Goal: Information Seeking & Learning: Compare options

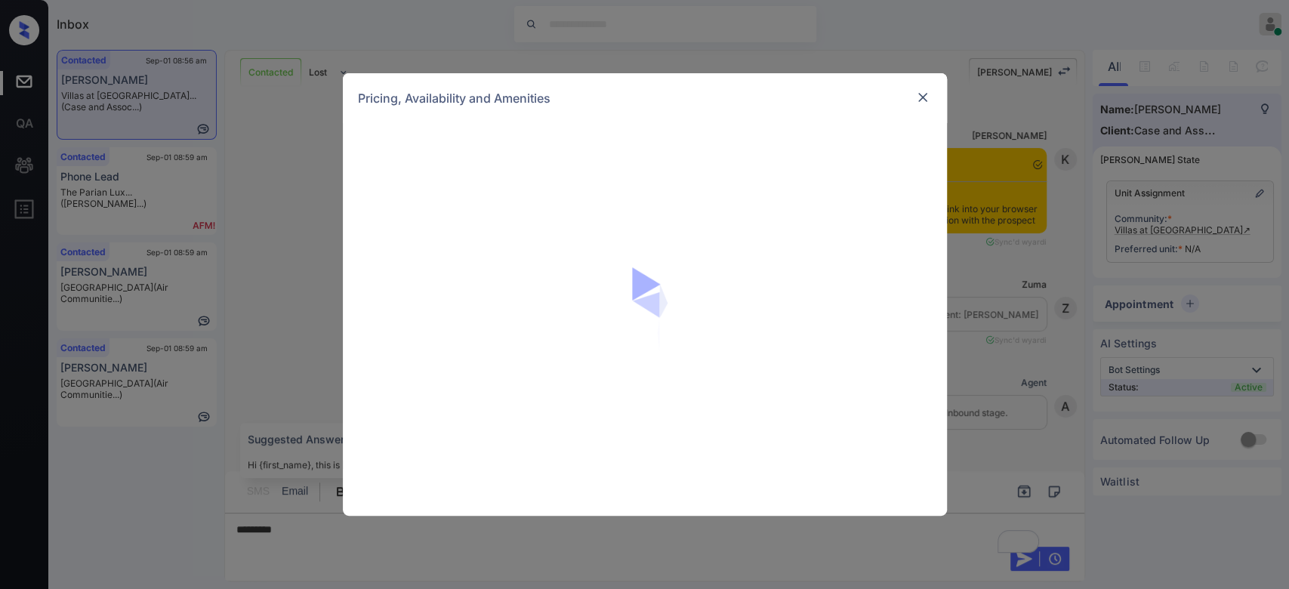
scroll to position [2562, 0]
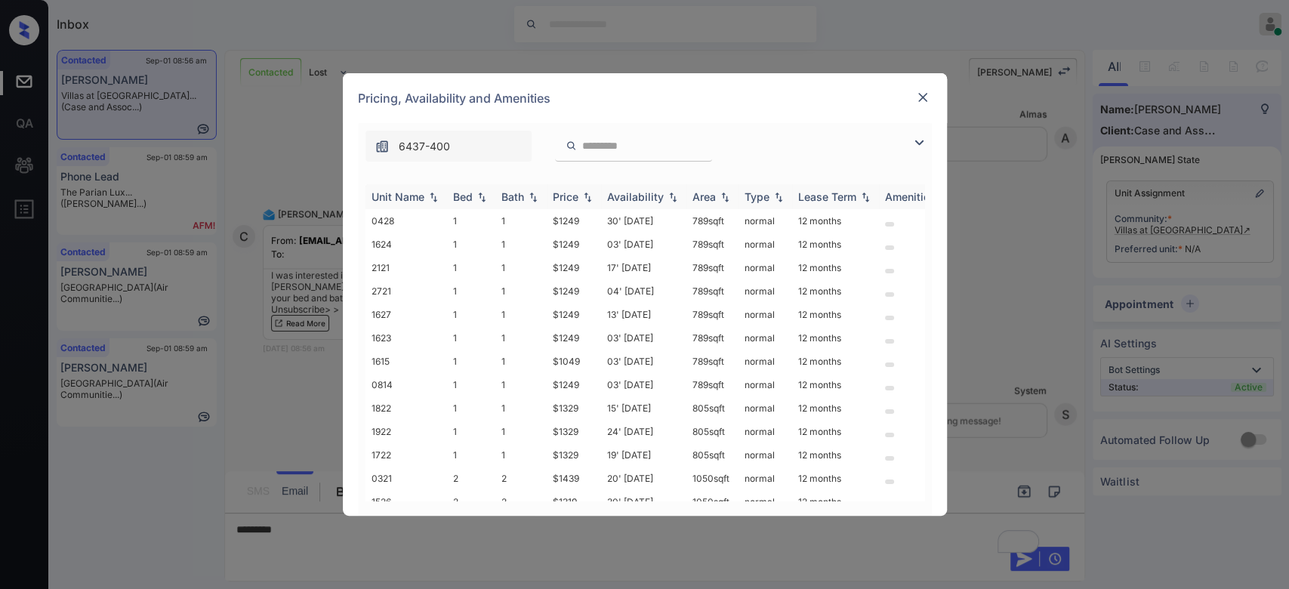
click at [572, 196] on div "Price" at bounding box center [566, 196] width 26 height 13
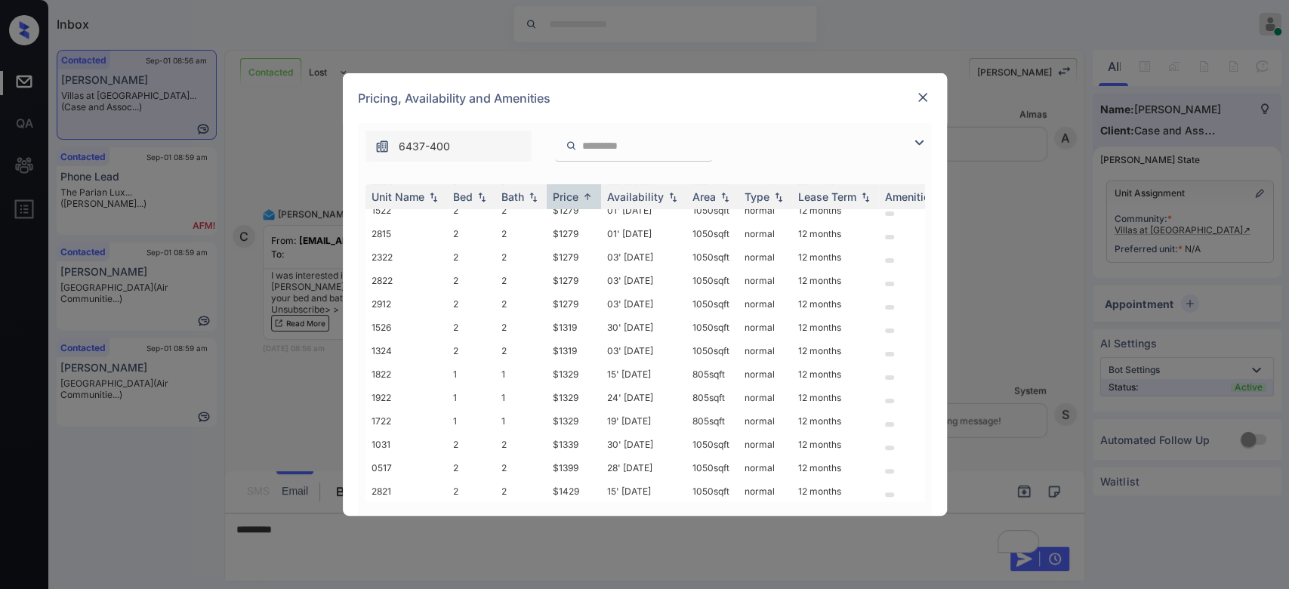
scroll to position [416, 0]
click at [570, 430] on td "$1639" at bounding box center [574, 441] width 54 height 23
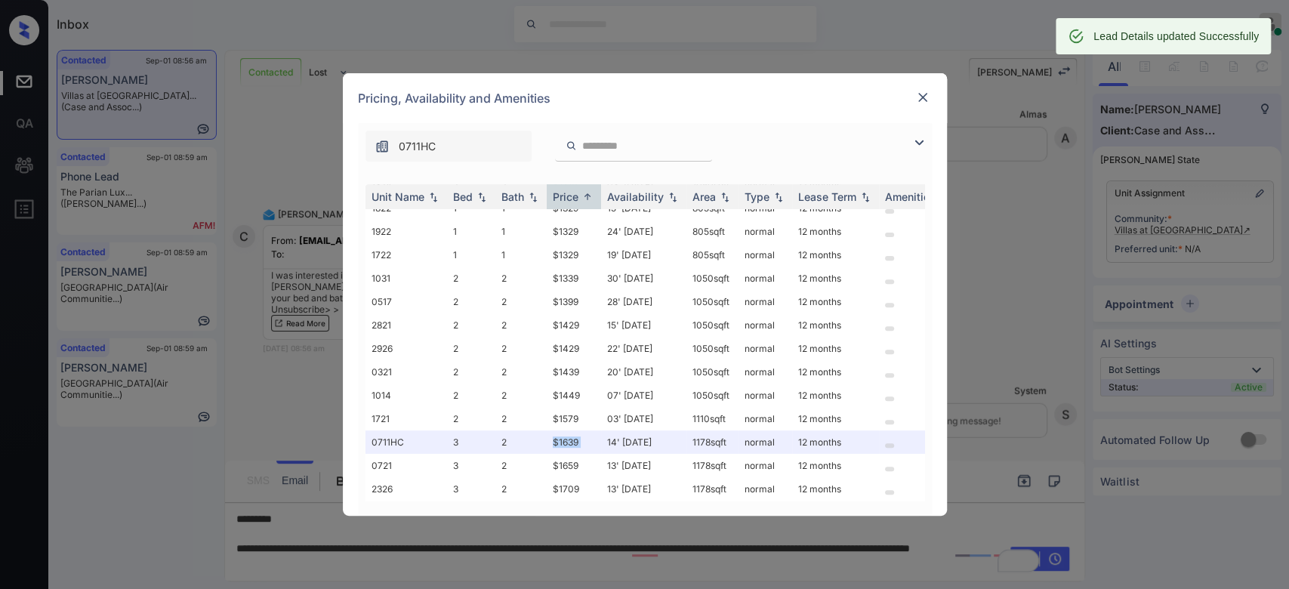
click at [921, 94] on img at bounding box center [922, 97] width 15 height 15
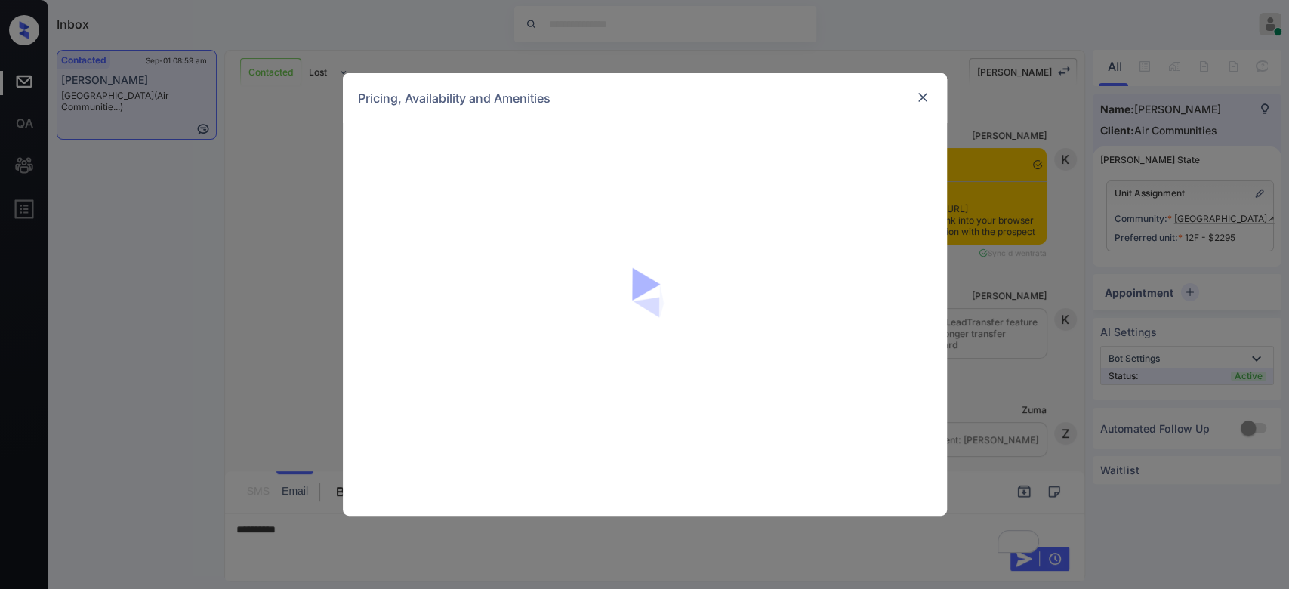
scroll to position [1182, 0]
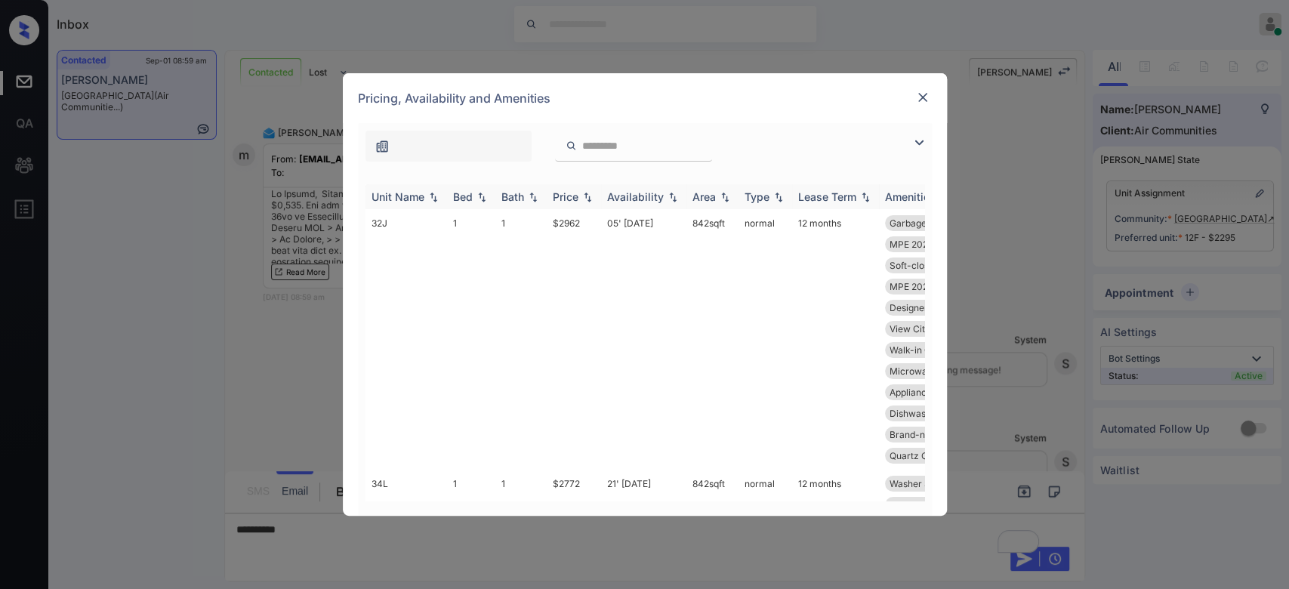
click at [575, 196] on div "Price" at bounding box center [566, 196] width 26 height 13
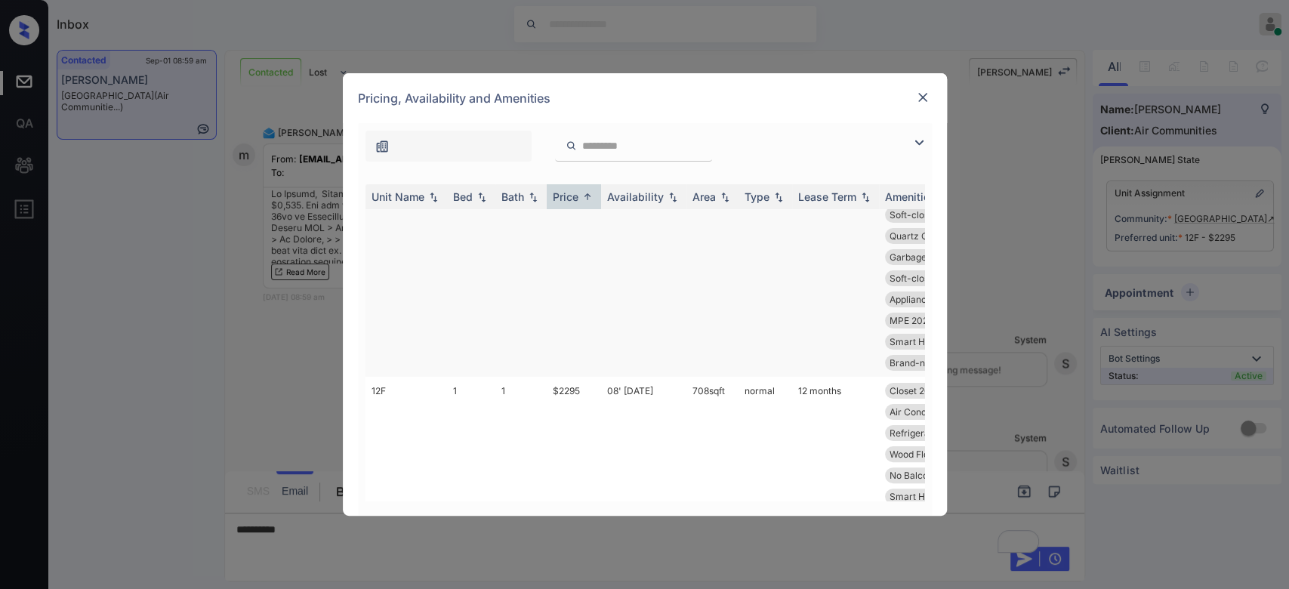
scroll to position [0, 0]
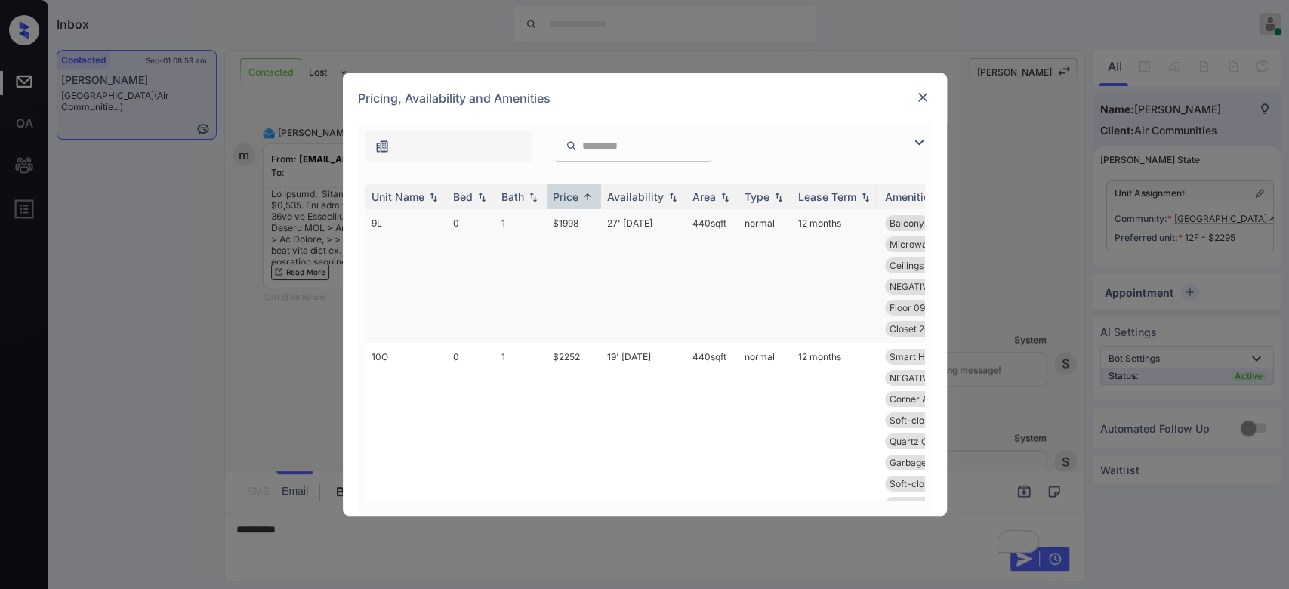
click at [577, 224] on td "$1998" at bounding box center [574, 276] width 54 height 134
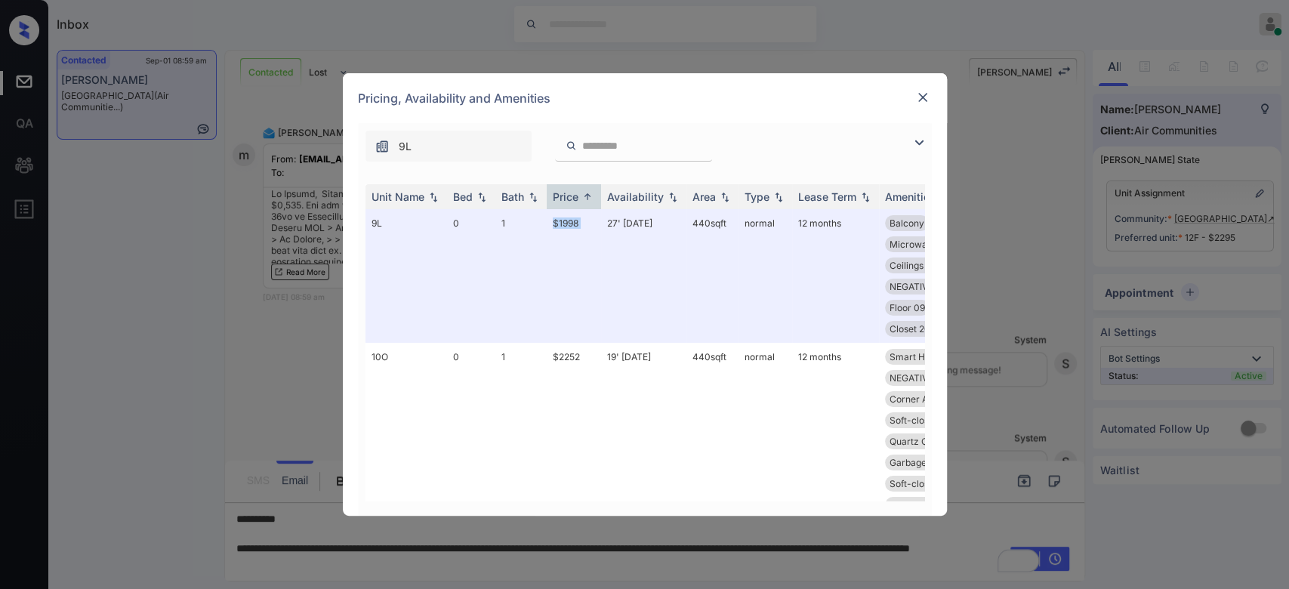
click at [919, 94] on img at bounding box center [922, 97] width 15 height 15
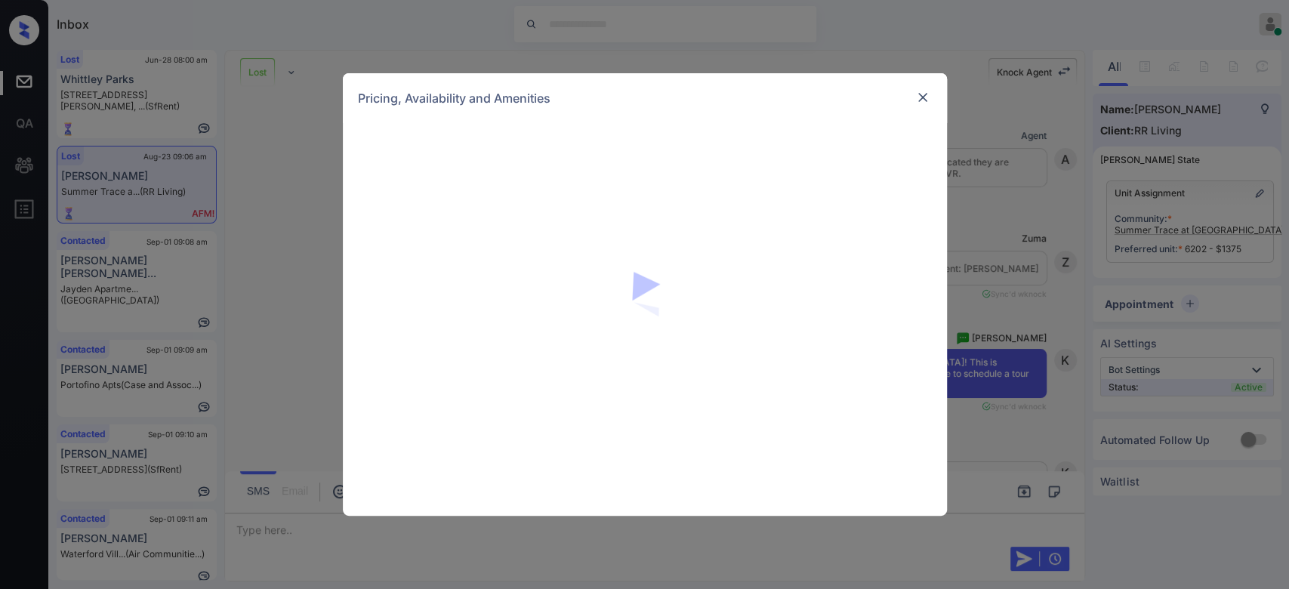
scroll to position [2725, 0]
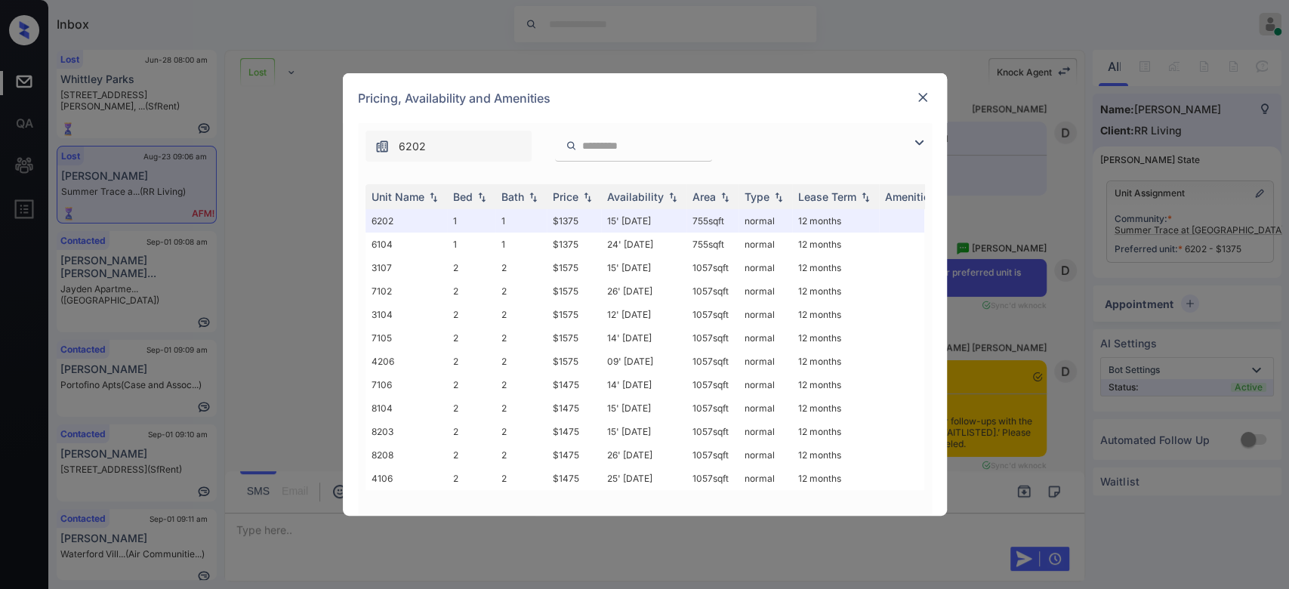
click at [923, 101] on img at bounding box center [922, 97] width 15 height 15
